Goal: Task Accomplishment & Management: Use online tool/utility

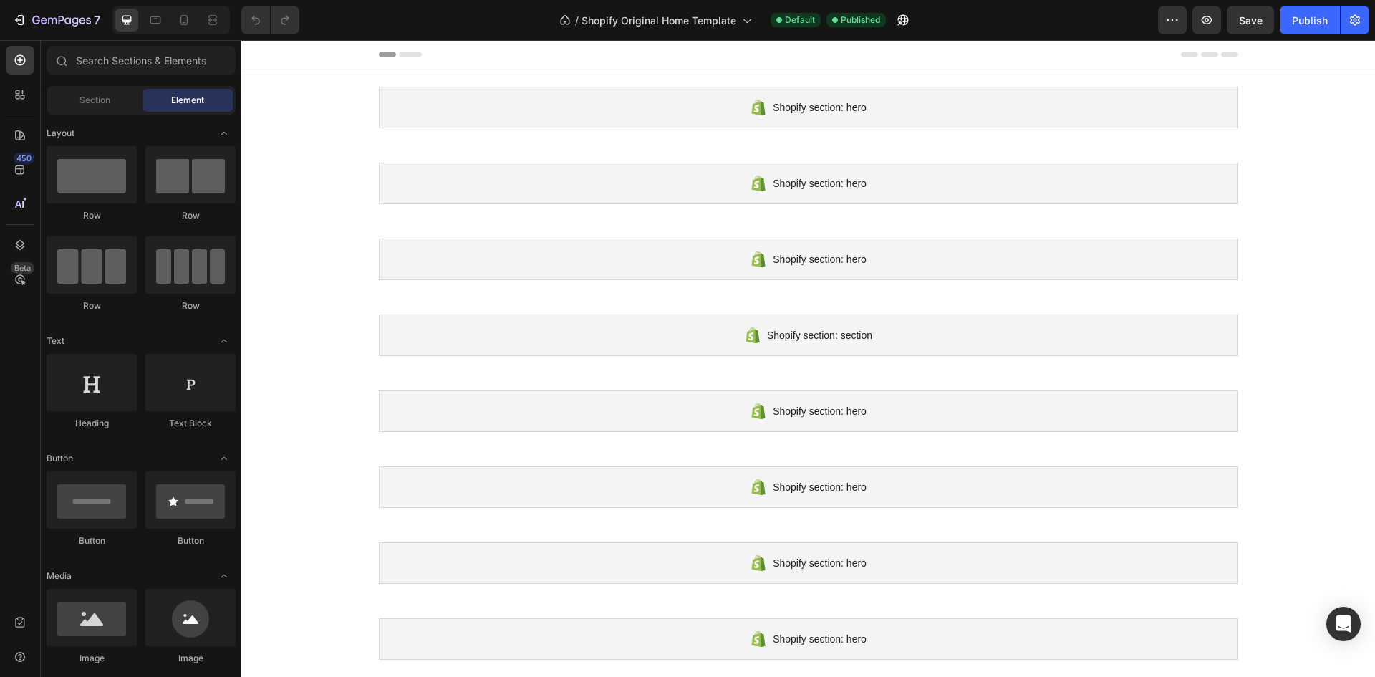
click at [99, 101] on span "Section" at bounding box center [94, 100] width 31 height 13
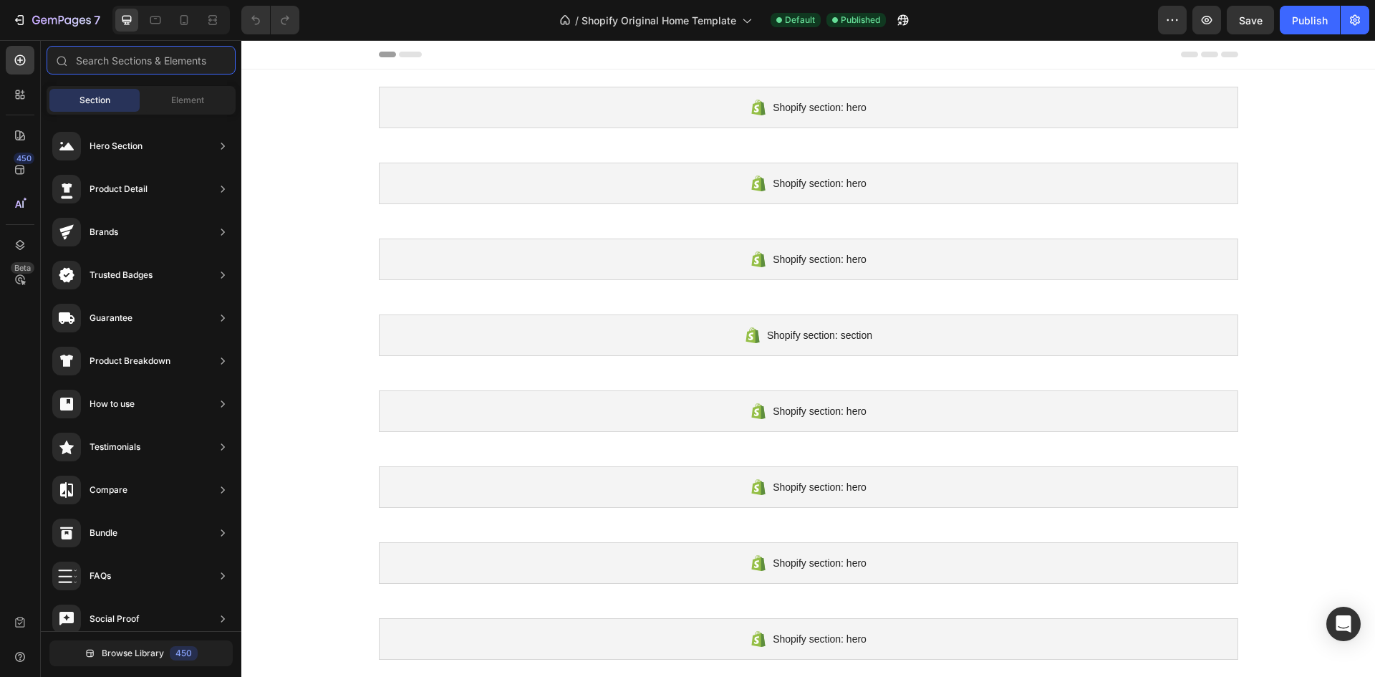
click at [163, 57] on input "text" at bounding box center [141, 60] width 189 height 29
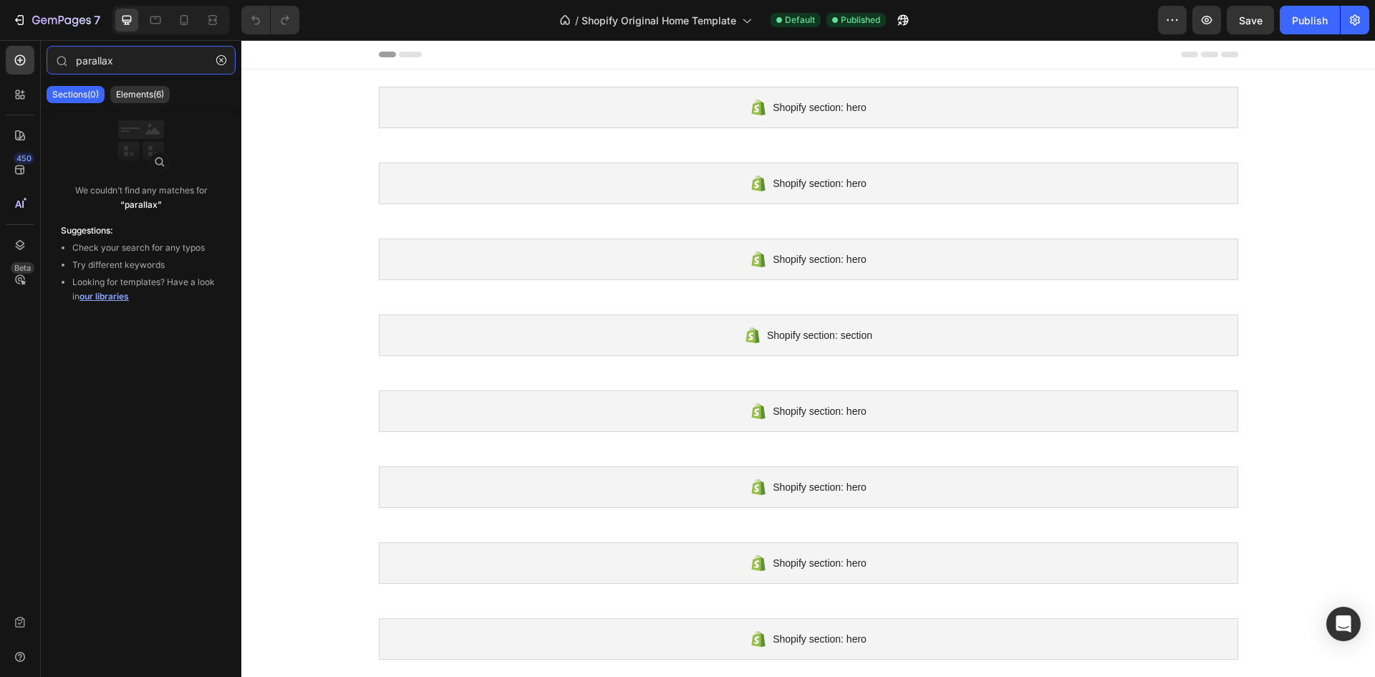
click at [84, 59] on input "parallax" at bounding box center [141, 60] width 189 height 29
type input "Parallax"
click at [130, 93] on p "Elements(6)" at bounding box center [140, 94] width 48 height 11
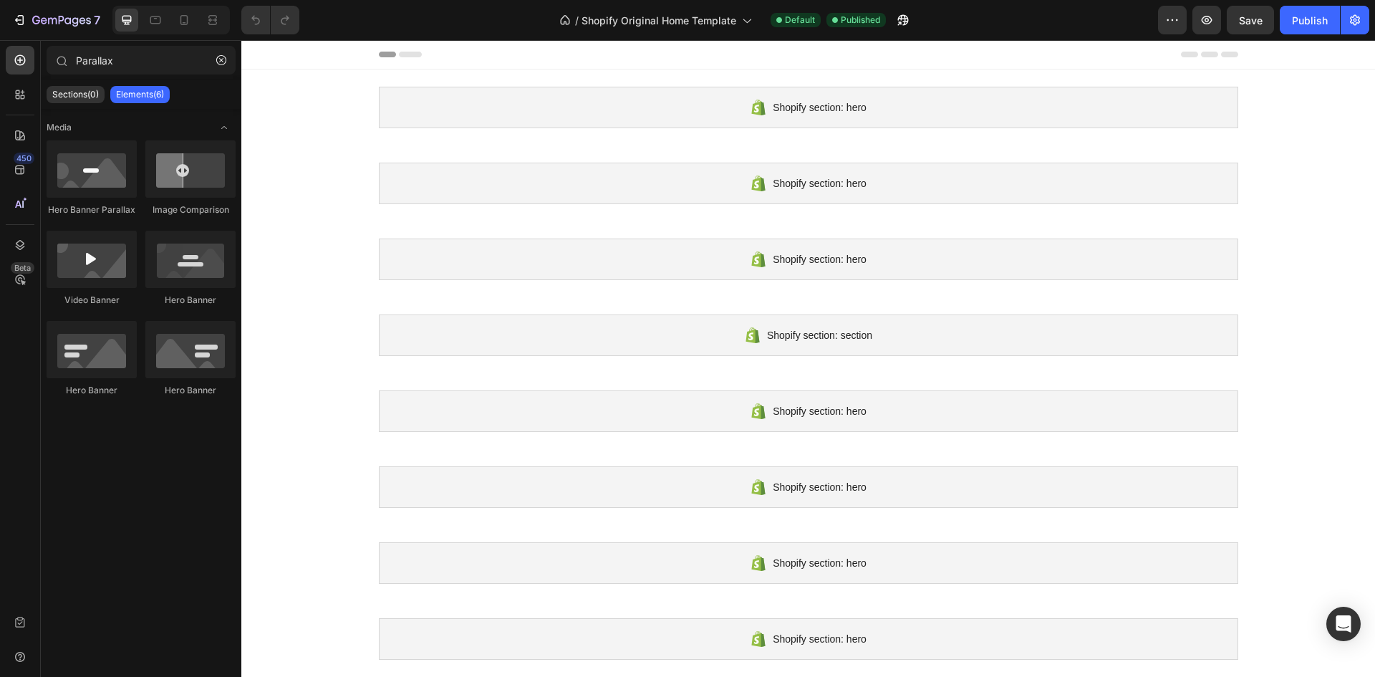
click at [81, 183] on div at bounding box center [92, 168] width 90 height 57
click at [93, 180] on div at bounding box center [92, 168] width 90 height 57
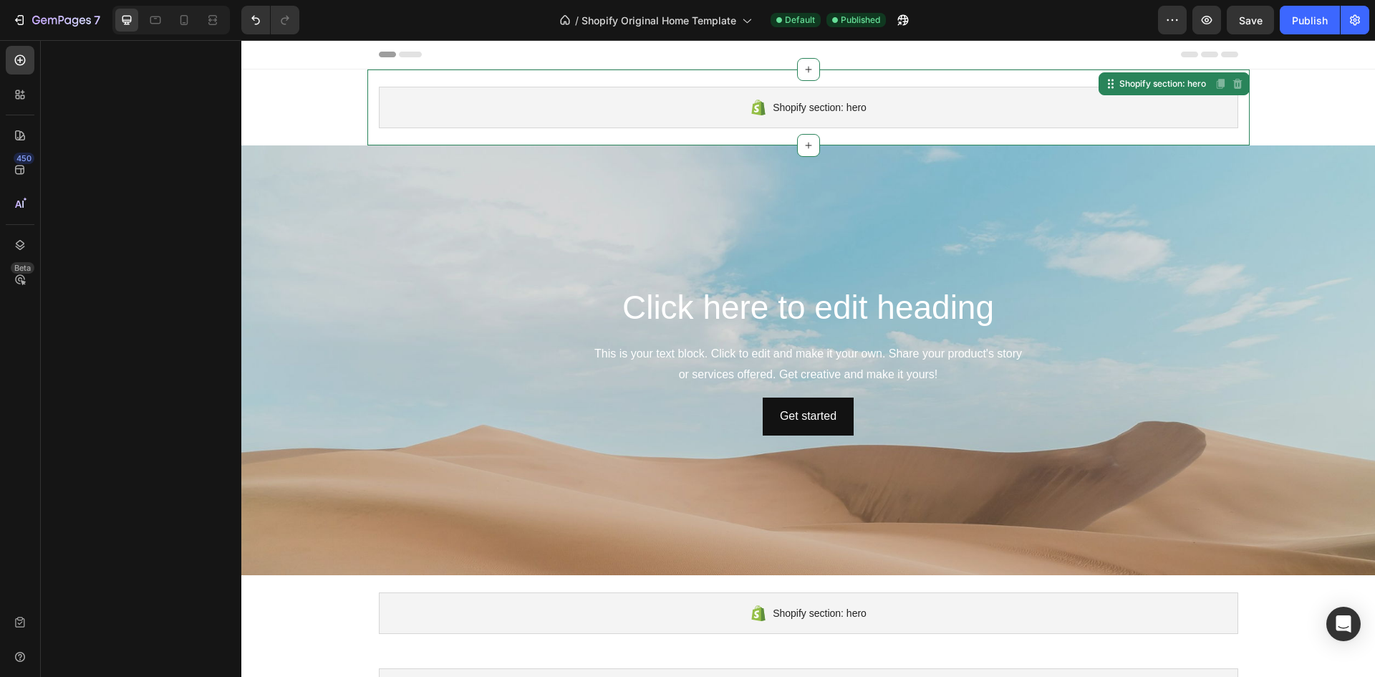
click at [722, 141] on div "Shopify section: hero Shopify section: hero Disabled. Please edit in Shopify Ed…" at bounding box center [808, 107] width 882 height 76
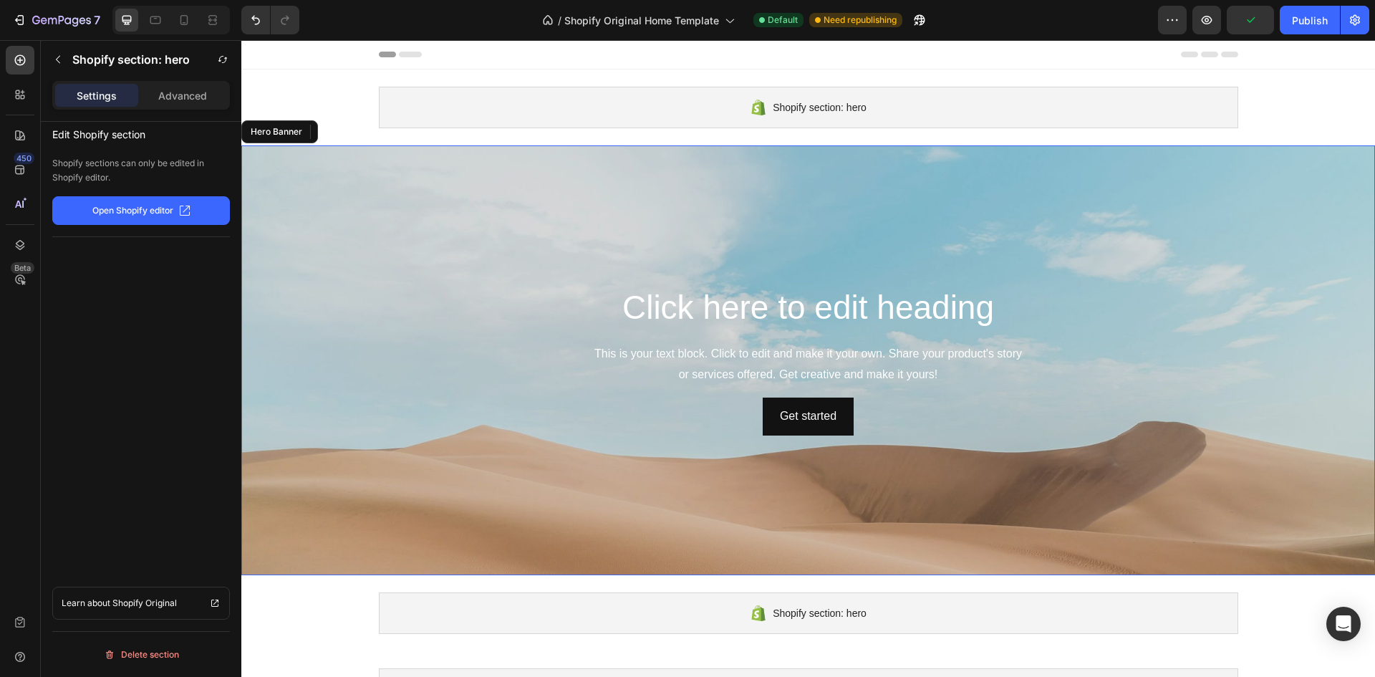
click at [1302, 17] on div "Publish" at bounding box center [1310, 20] width 36 height 15
click at [1300, 21] on div "Publish" at bounding box center [1310, 20] width 36 height 15
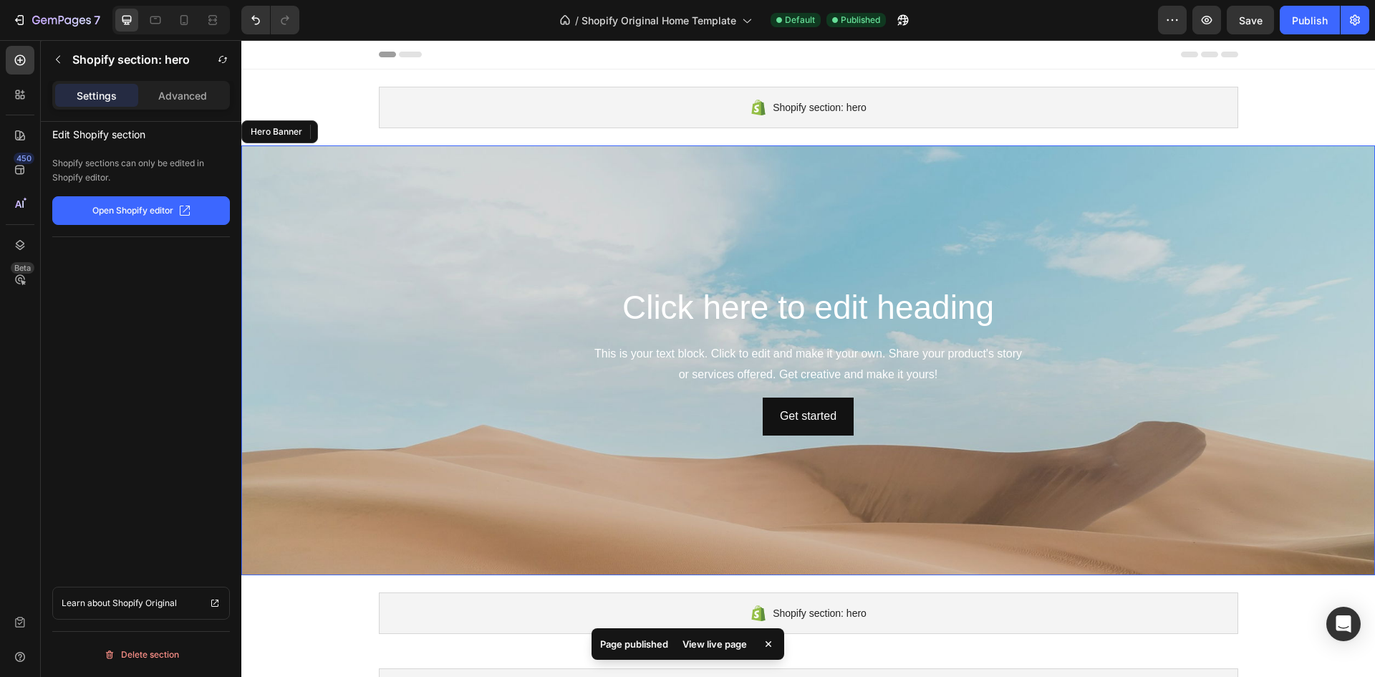
click at [742, 647] on div "View live page" at bounding box center [715, 644] width 82 height 20
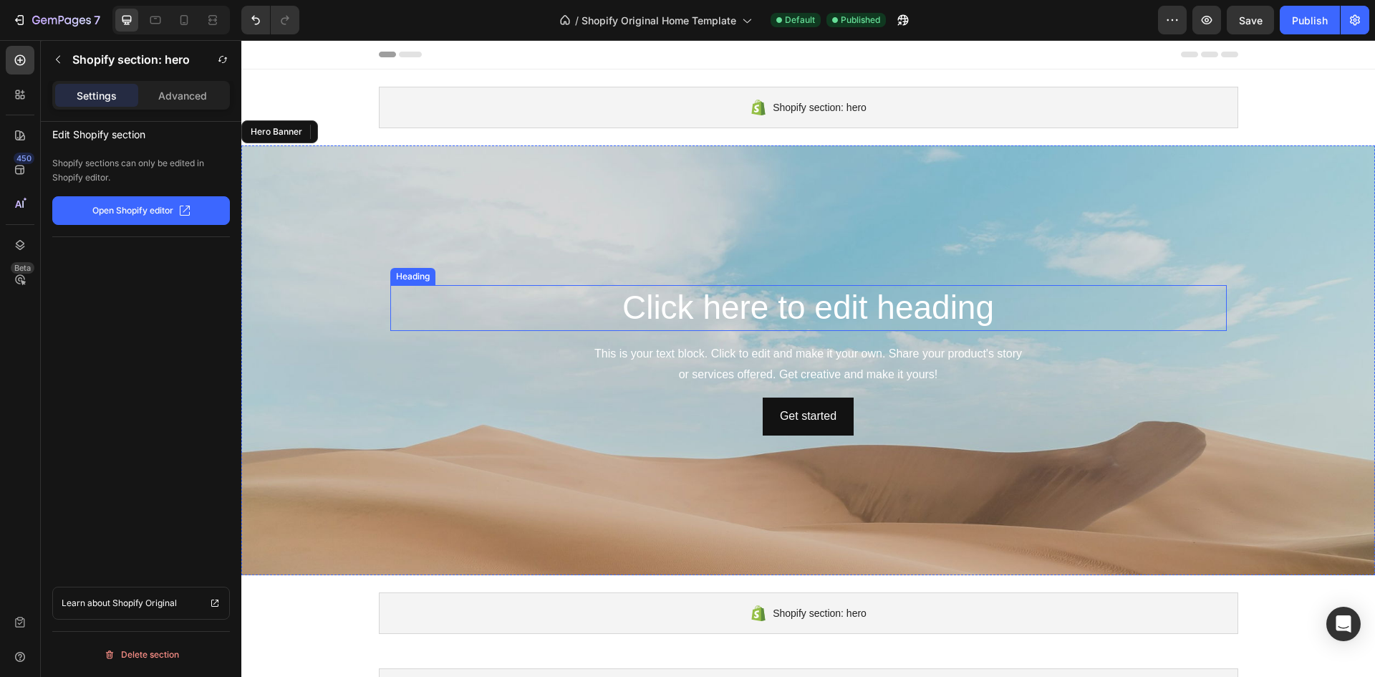
click at [491, 296] on h2 "Click here to edit heading" at bounding box center [808, 308] width 836 height 46
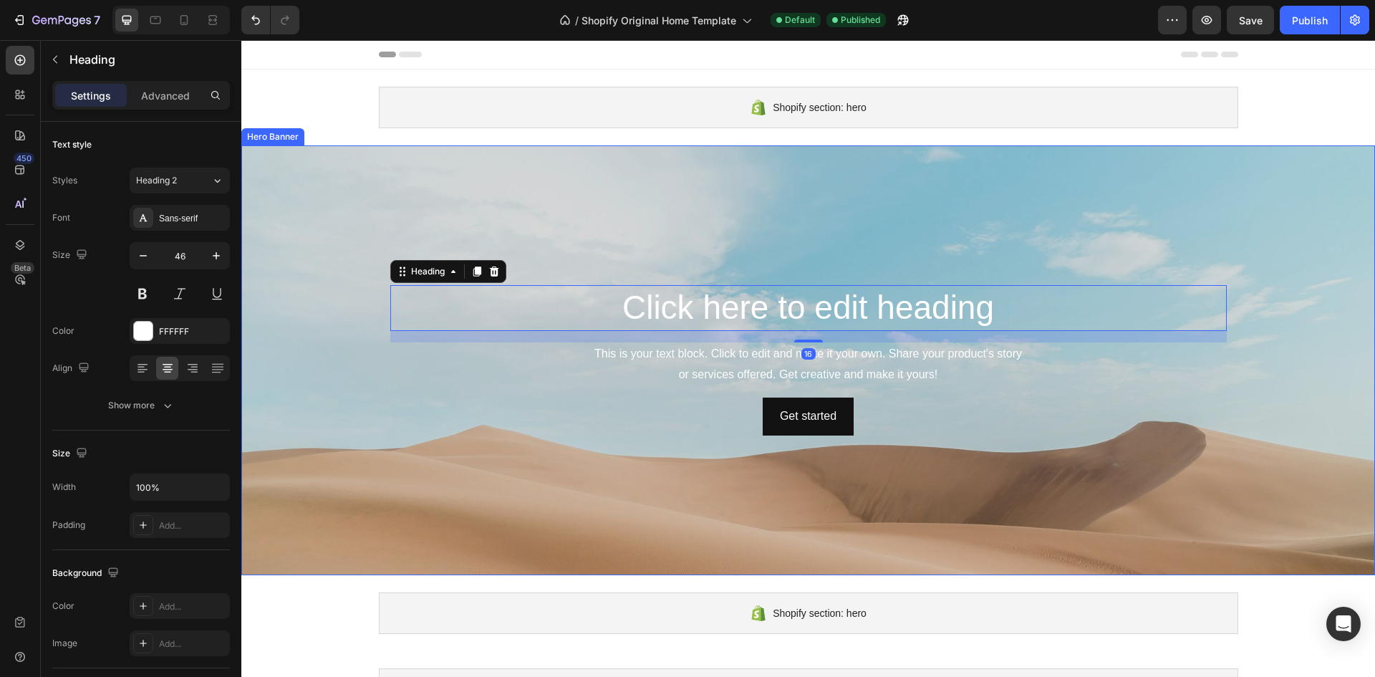
click at [490, 238] on div "Background Image" at bounding box center [807, 467] width 1133 height 644
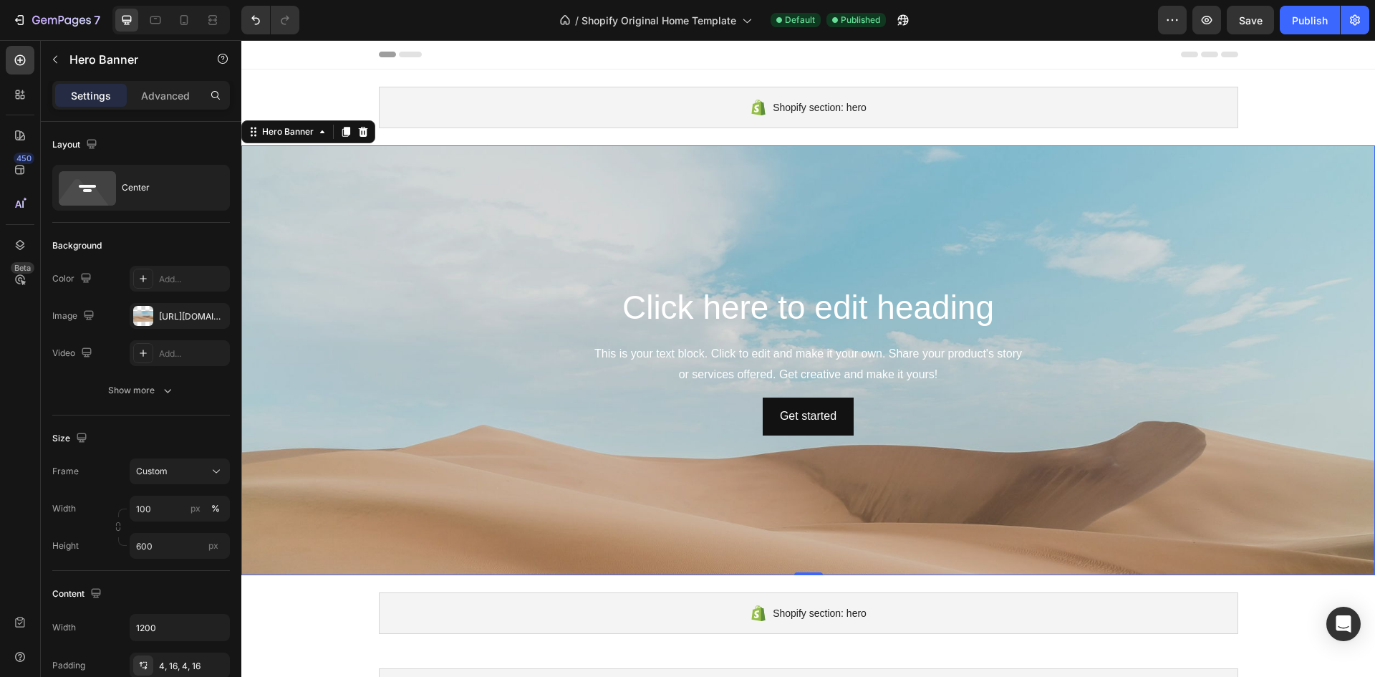
click at [155, 392] on div "Show more" at bounding box center [141, 390] width 67 height 14
click at [180, 394] on div "Add..." at bounding box center [192, 390] width 67 height 13
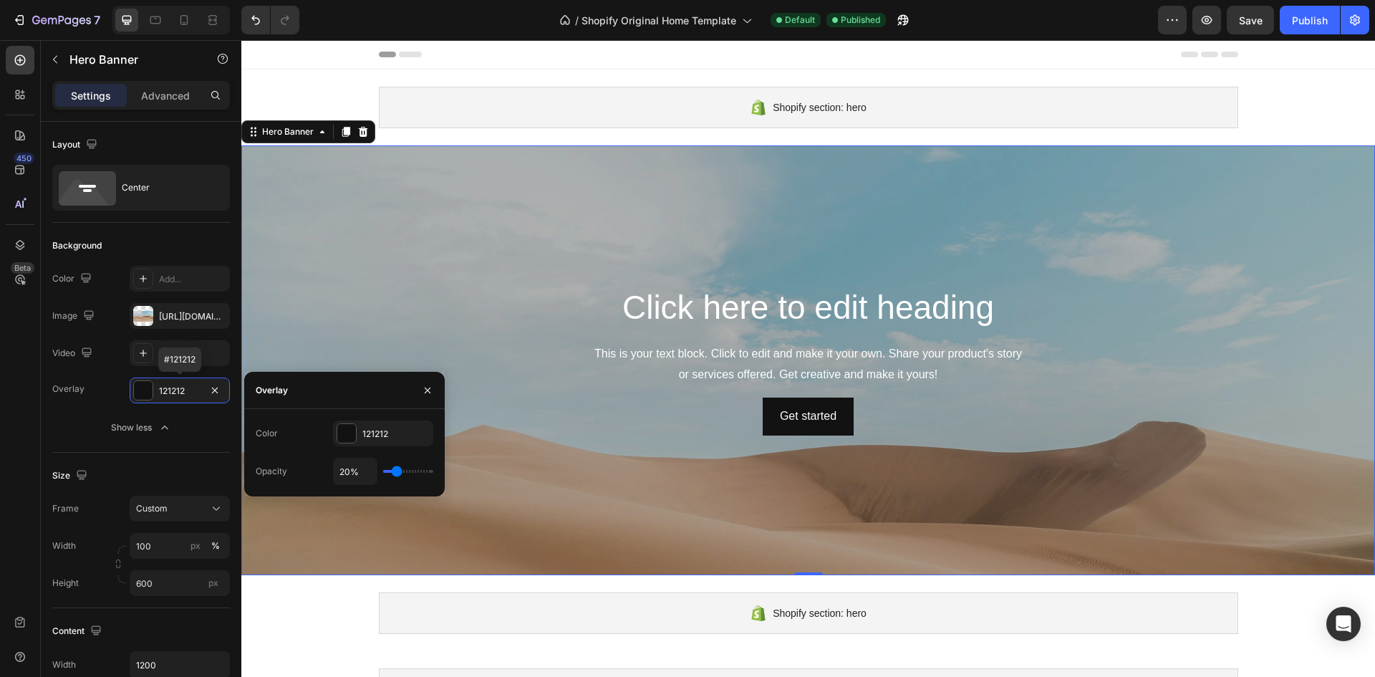
click at [215, 389] on icon "button" at bounding box center [215, 390] width 6 height 6
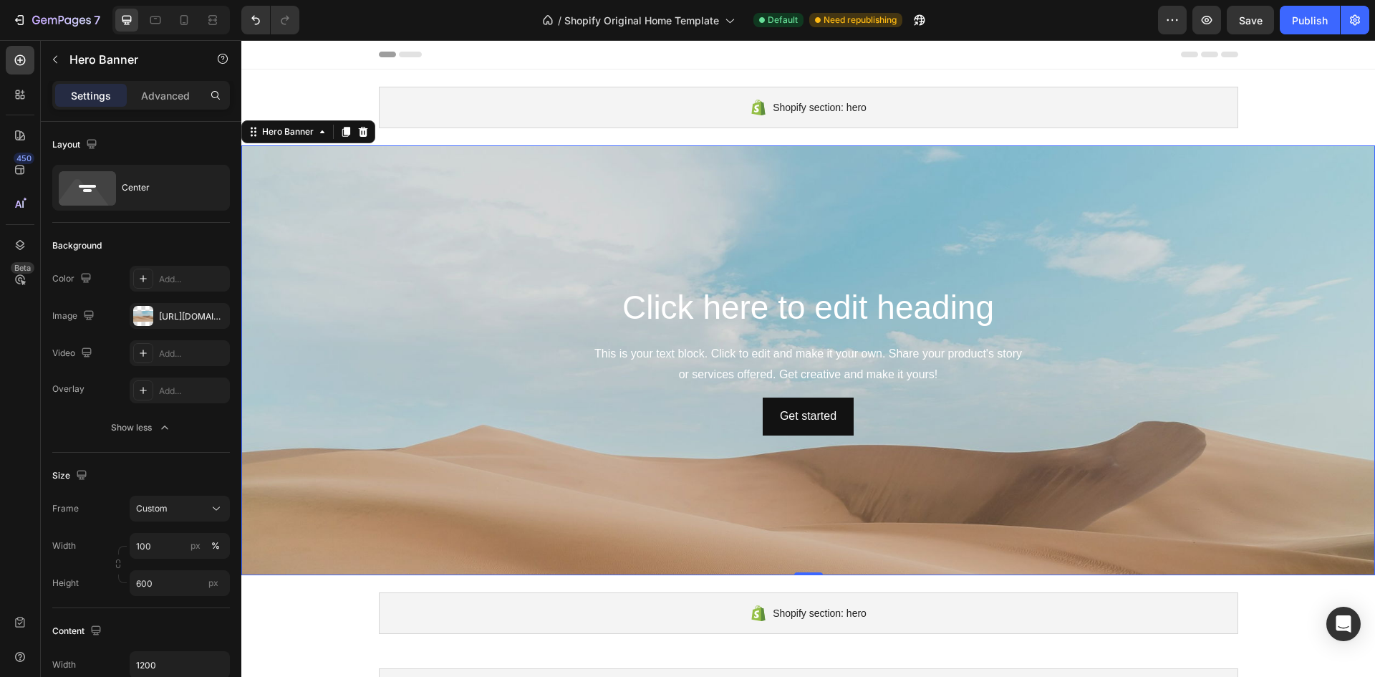
click at [173, 100] on p "Advanced" at bounding box center [165, 95] width 49 height 15
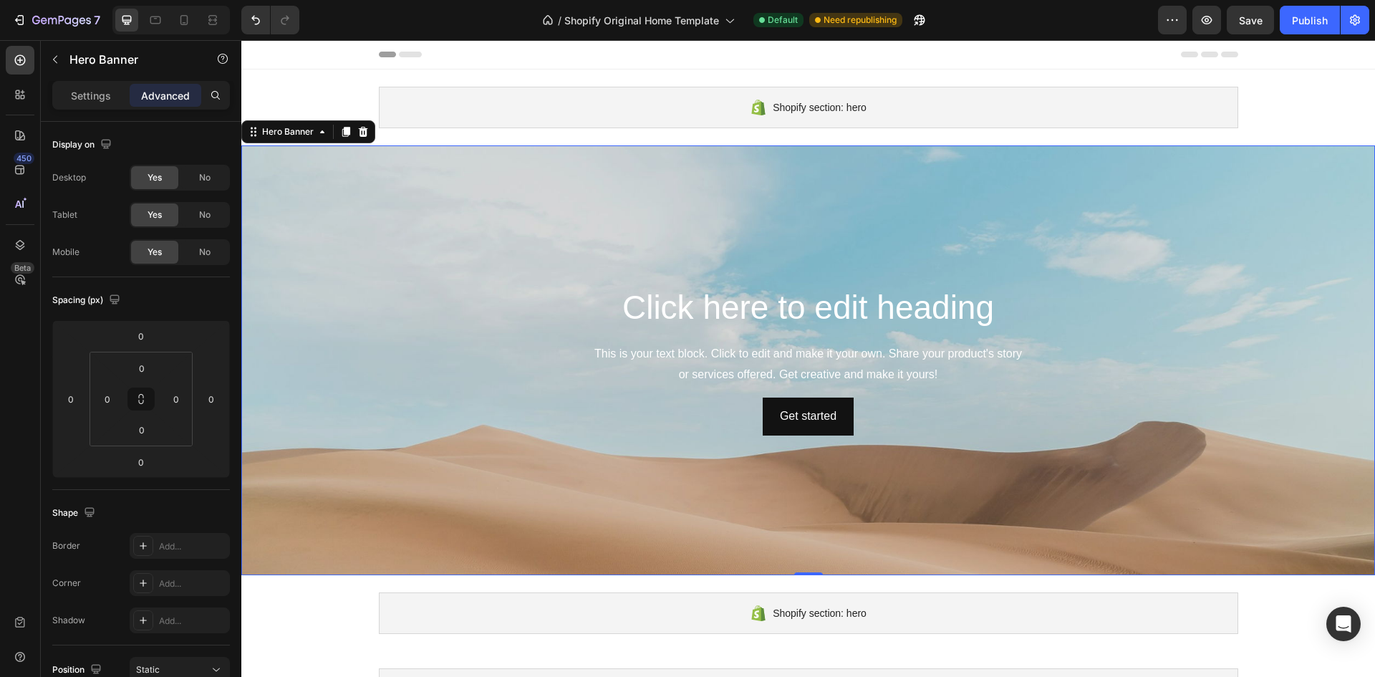
click at [95, 101] on p "Settings" at bounding box center [91, 95] width 40 height 15
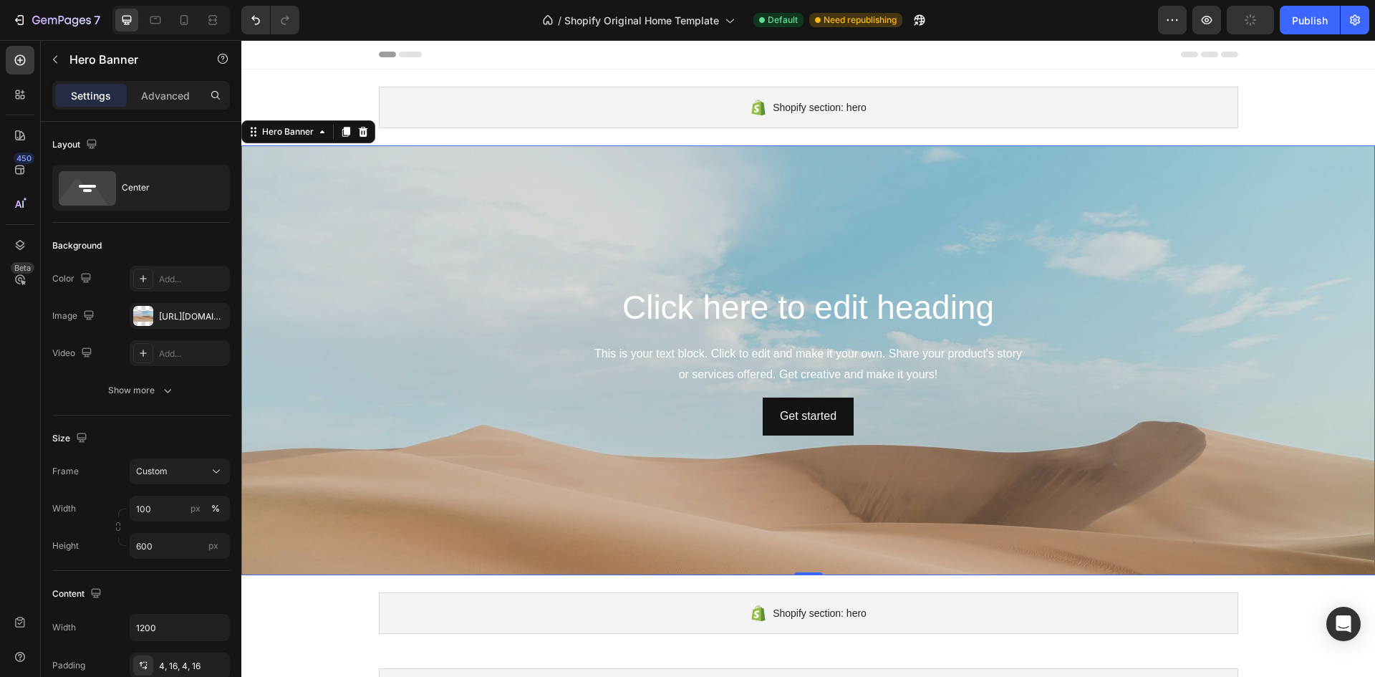
click at [174, 387] on icon "button" at bounding box center [167, 390] width 14 height 14
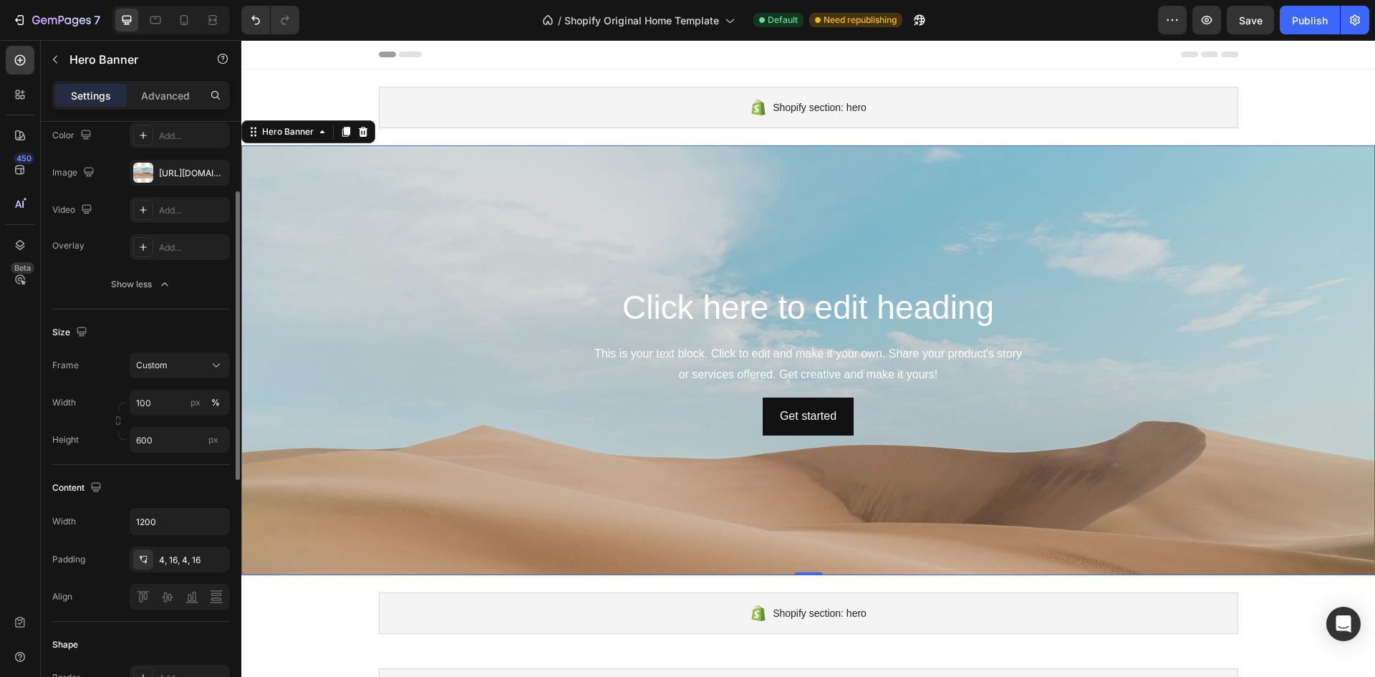
scroll to position [72, 0]
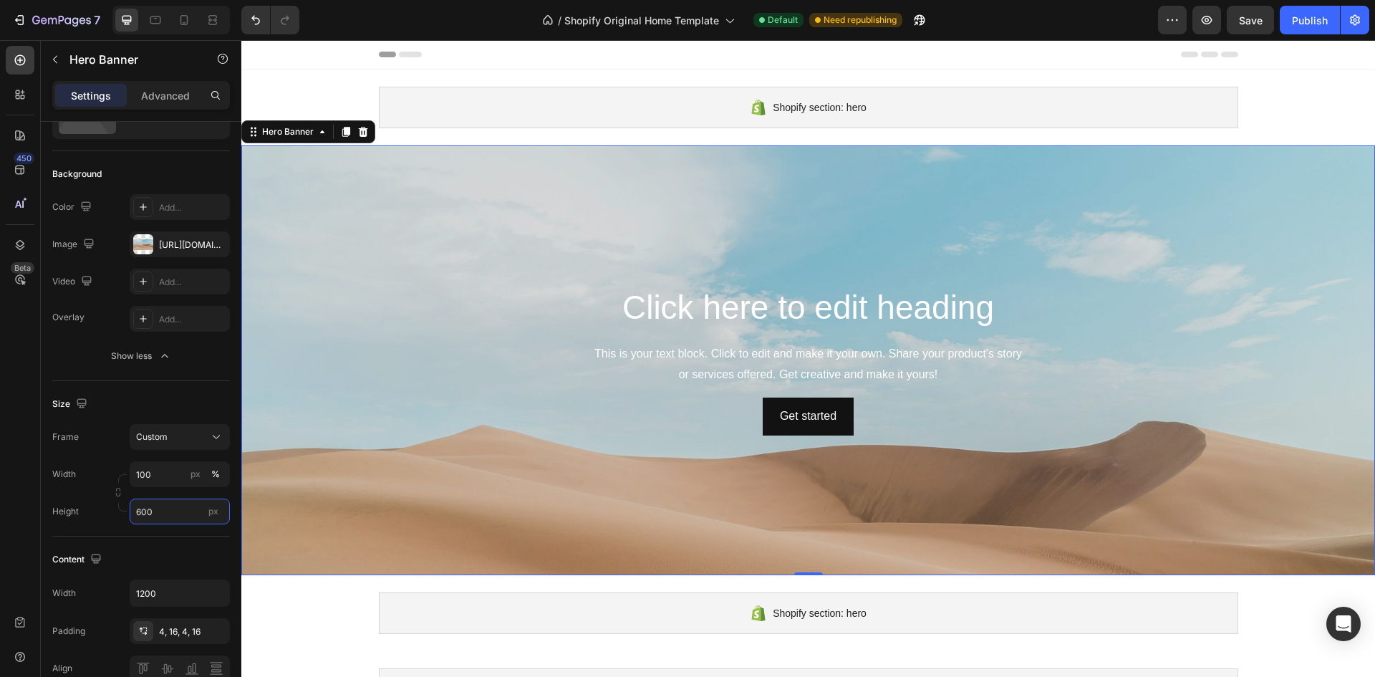
click at [159, 513] on input "600" at bounding box center [180, 511] width 100 height 26
click at [173, 565] on span "Fit screen" at bounding box center [155, 571] width 40 height 13
type input "100 vh"
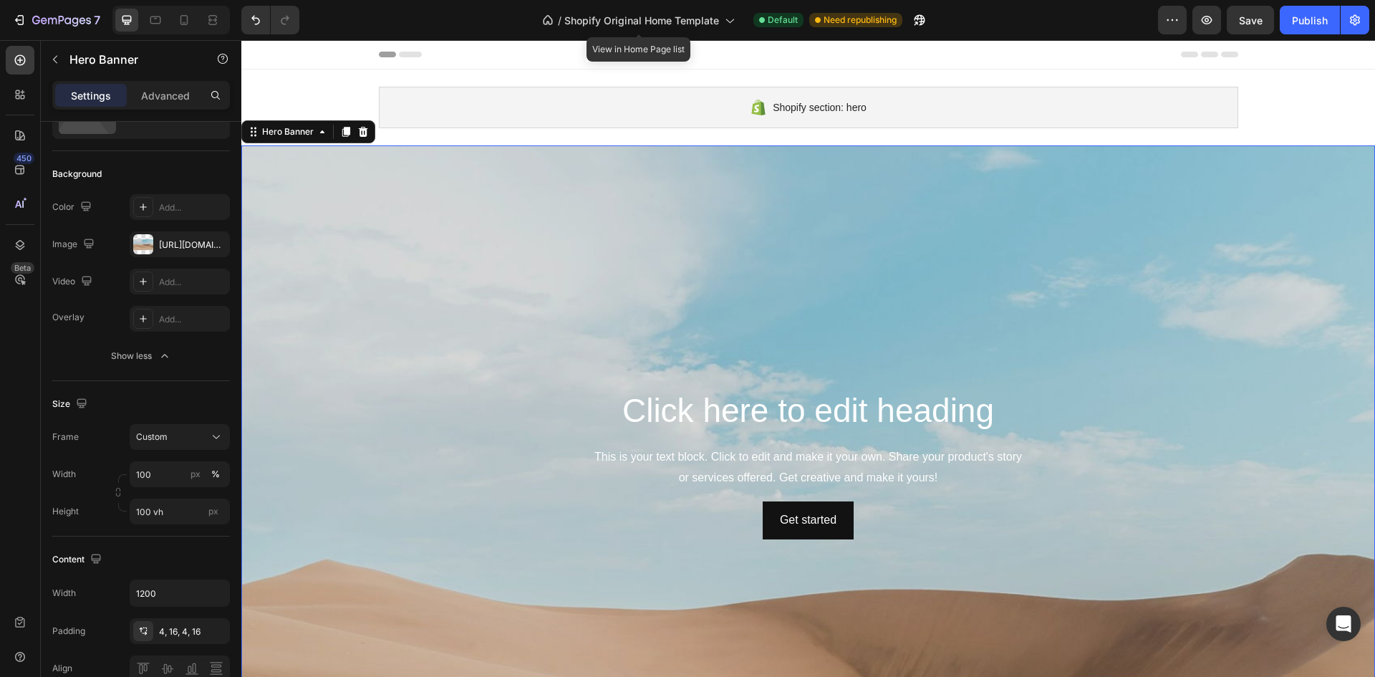
click at [1299, 21] on div "Publish" at bounding box center [1310, 20] width 36 height 15
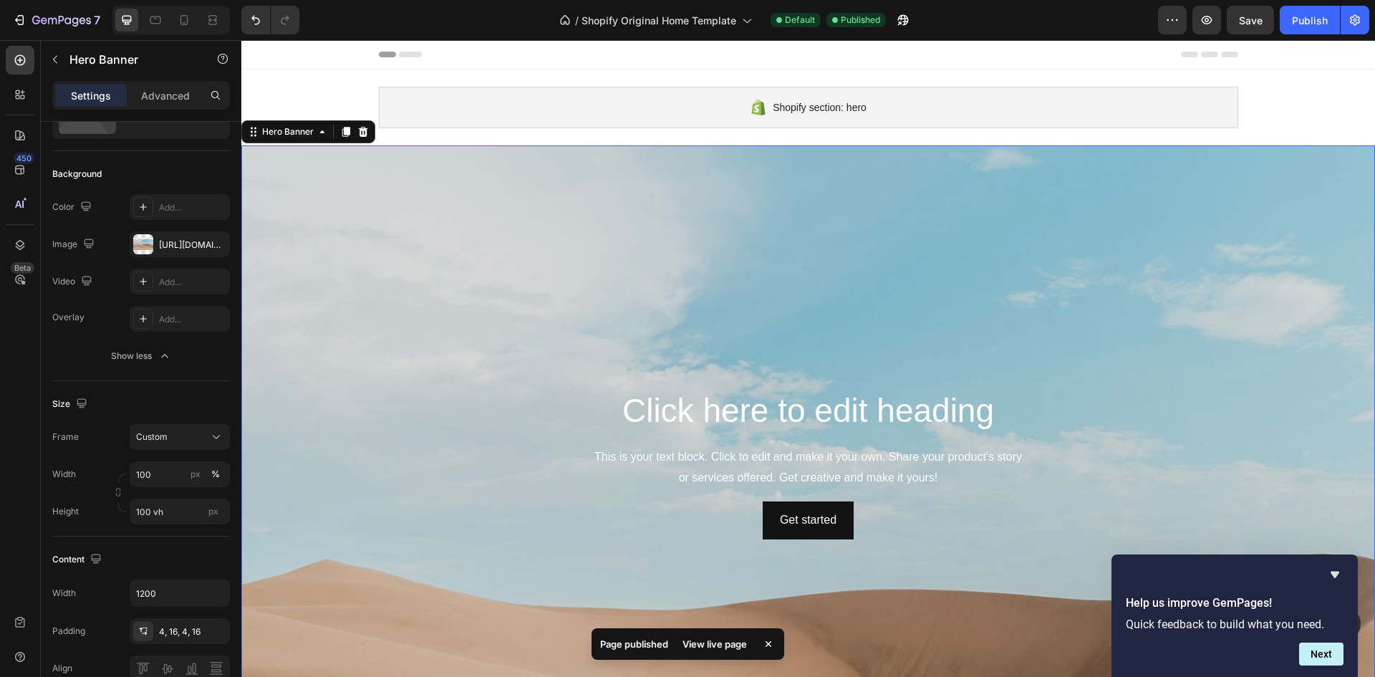
click at [1307, 19] on div "Publish" at bounding box center [1310, 20] width 36 height 15
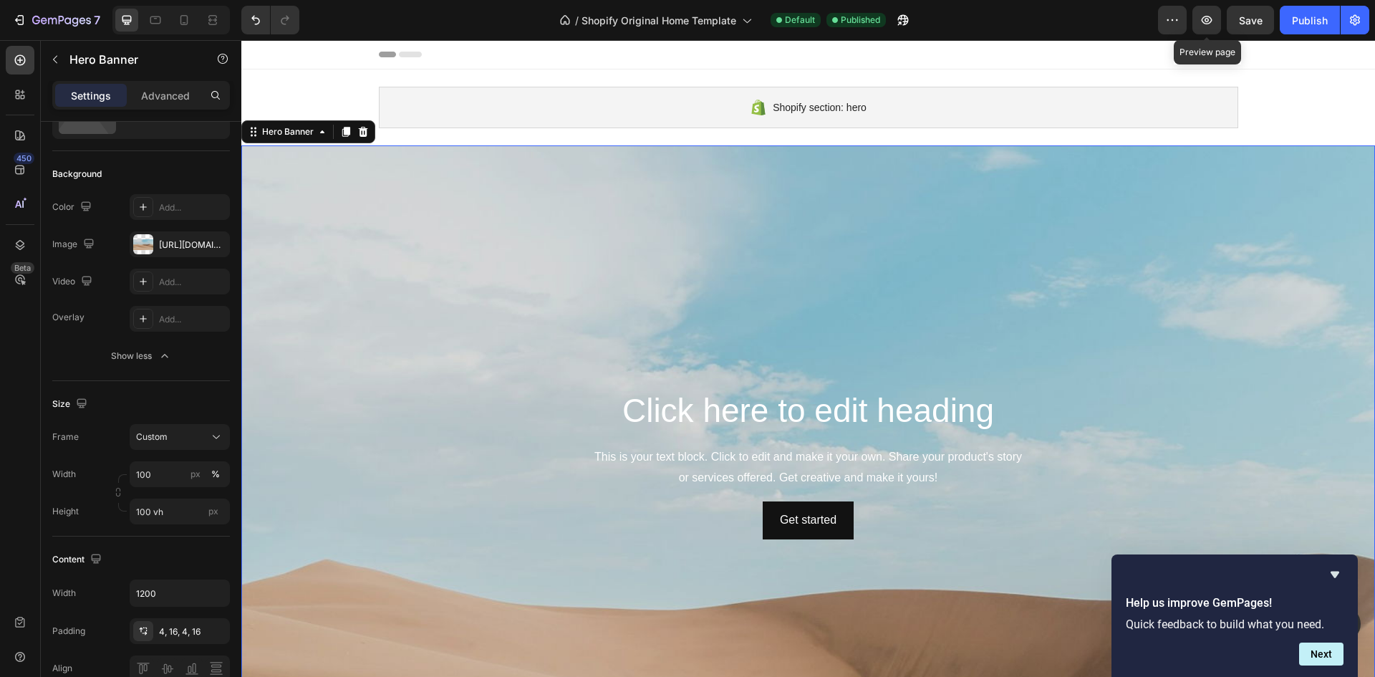
click at [1199, 25] on icon "button" at bounding box center [1206, 20] width 14 height 14
